Goal: Find contact information: Find contact information

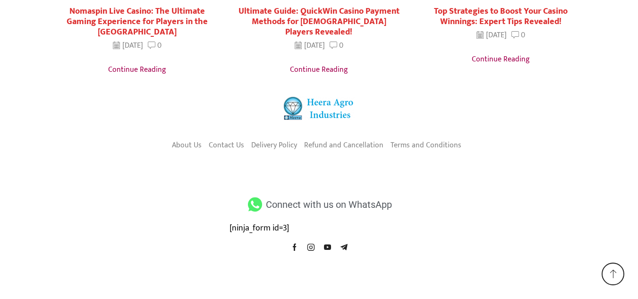
scroll to position [1881, 0]
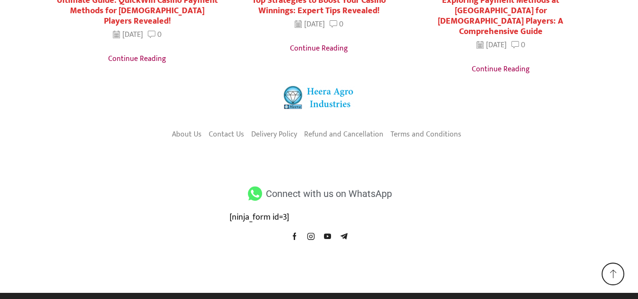
click at [256, 187] on icon at bounding box center [255, 193] width 18 height 14
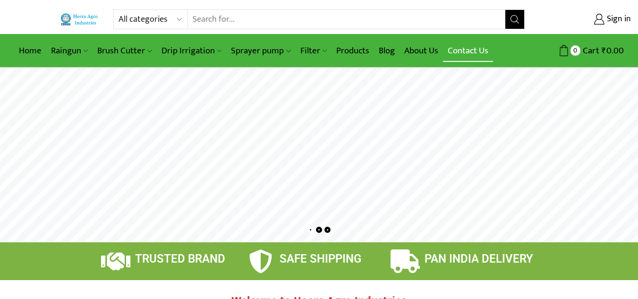
click at [464, 58] on link "Contact Us" at bounding box center [468, 51] width 50 height 22
